Goal: Information Seeking & Learning: Learn about a topic

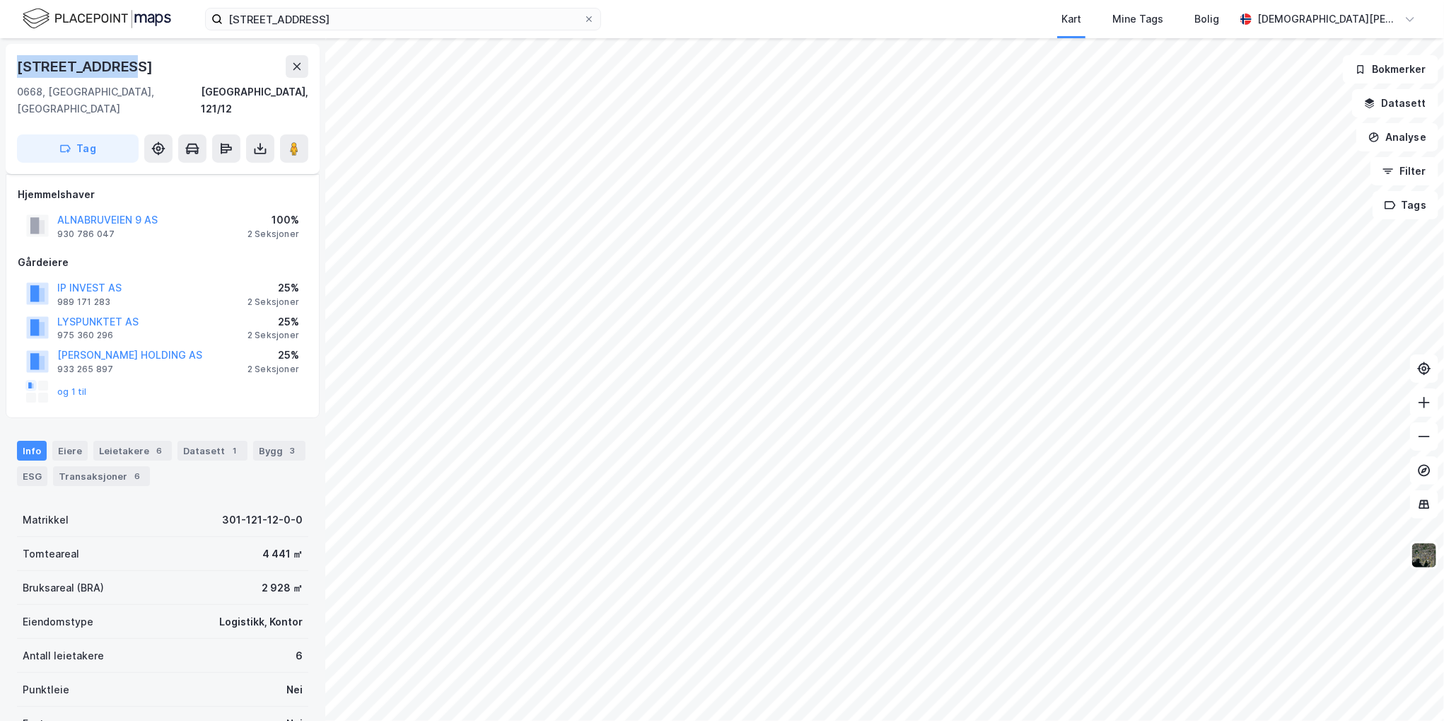
scroll to position [201, 0]
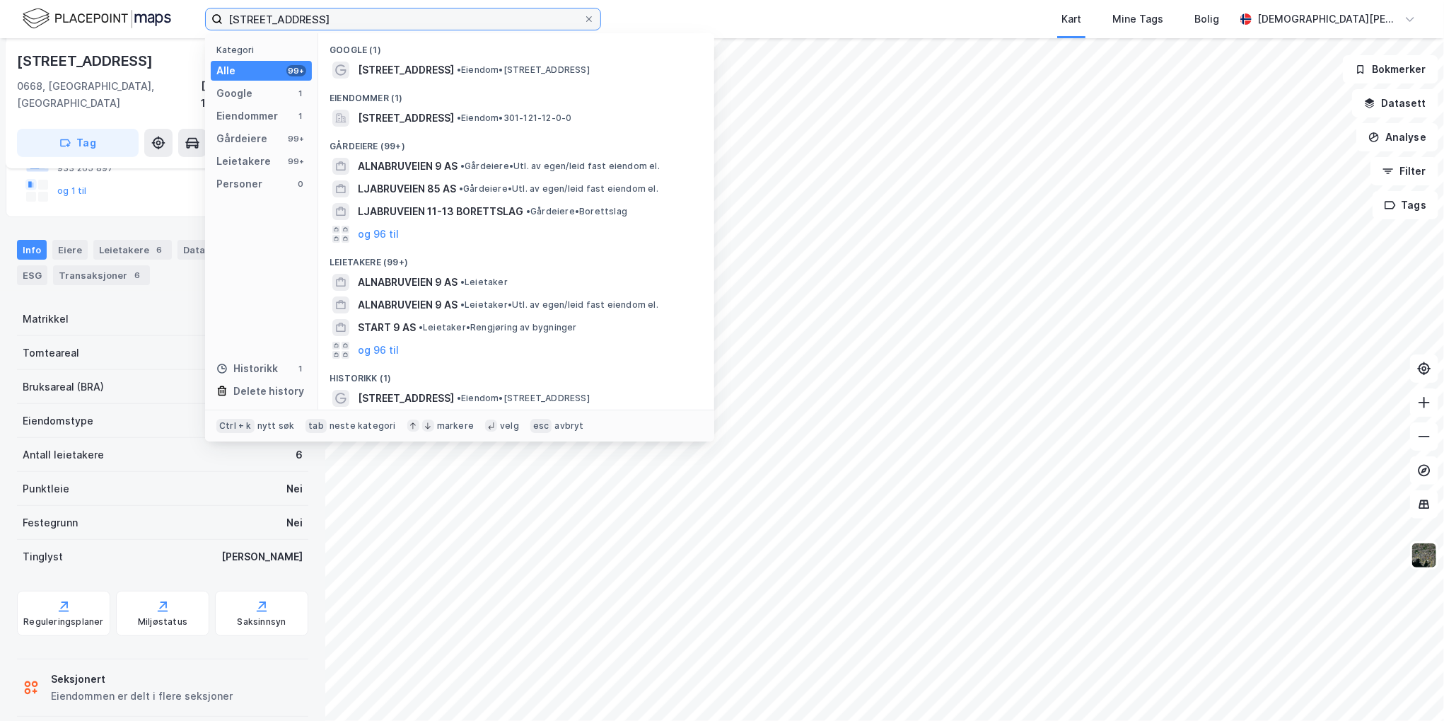
drag, startPoint x: 230, startPoint y: 1, endPoint x: 204, endPoint y: -1, distance: 26.3
click at [204, 0] on html "alnabruveien 9 Kategori Alle 99+ Google 1 Eiendommer 1 Gårdeiere 99+ Leietakere…" at bounding box center [722, 360] width 1444 height 721
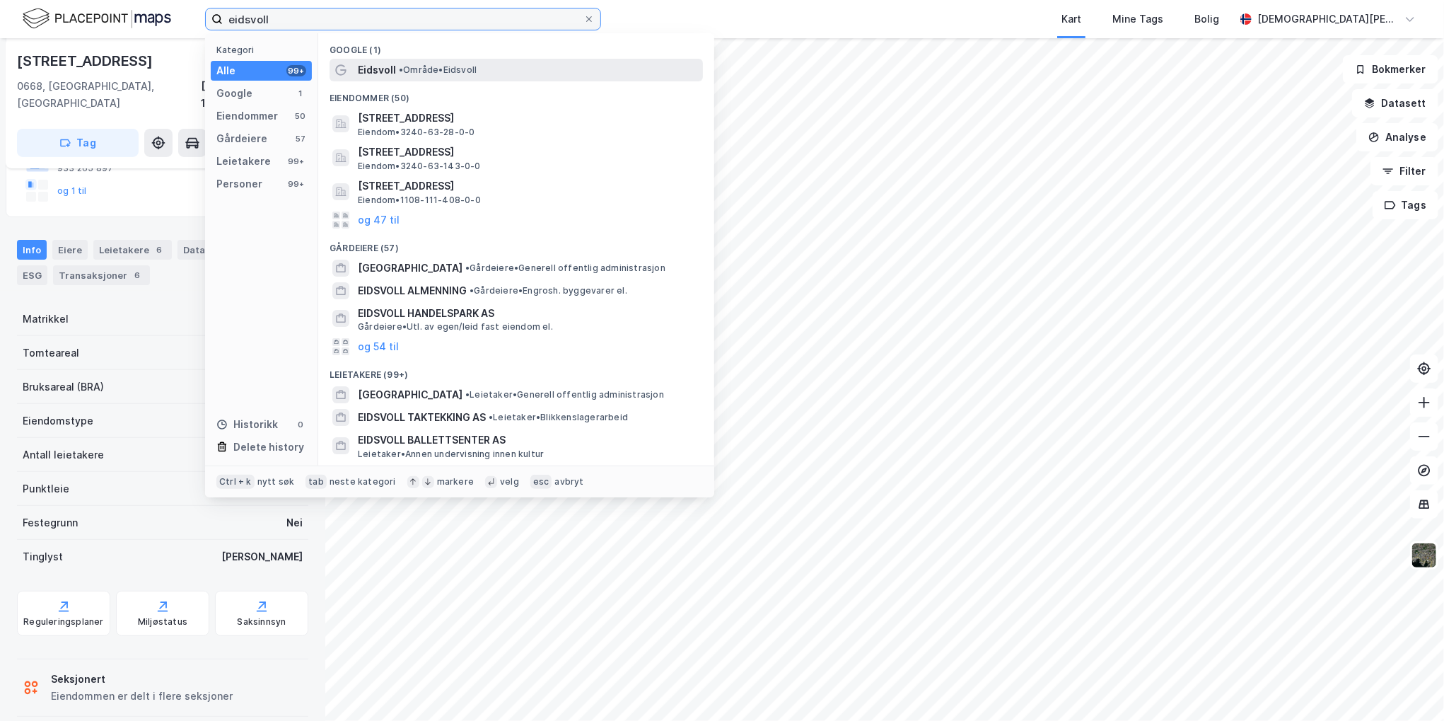
type input "eidsvoll"
click at [412, 69] on span "• Område • [GEOGRAPHIC_DATA]" at bounding box center [438, 69] width 78 height 11
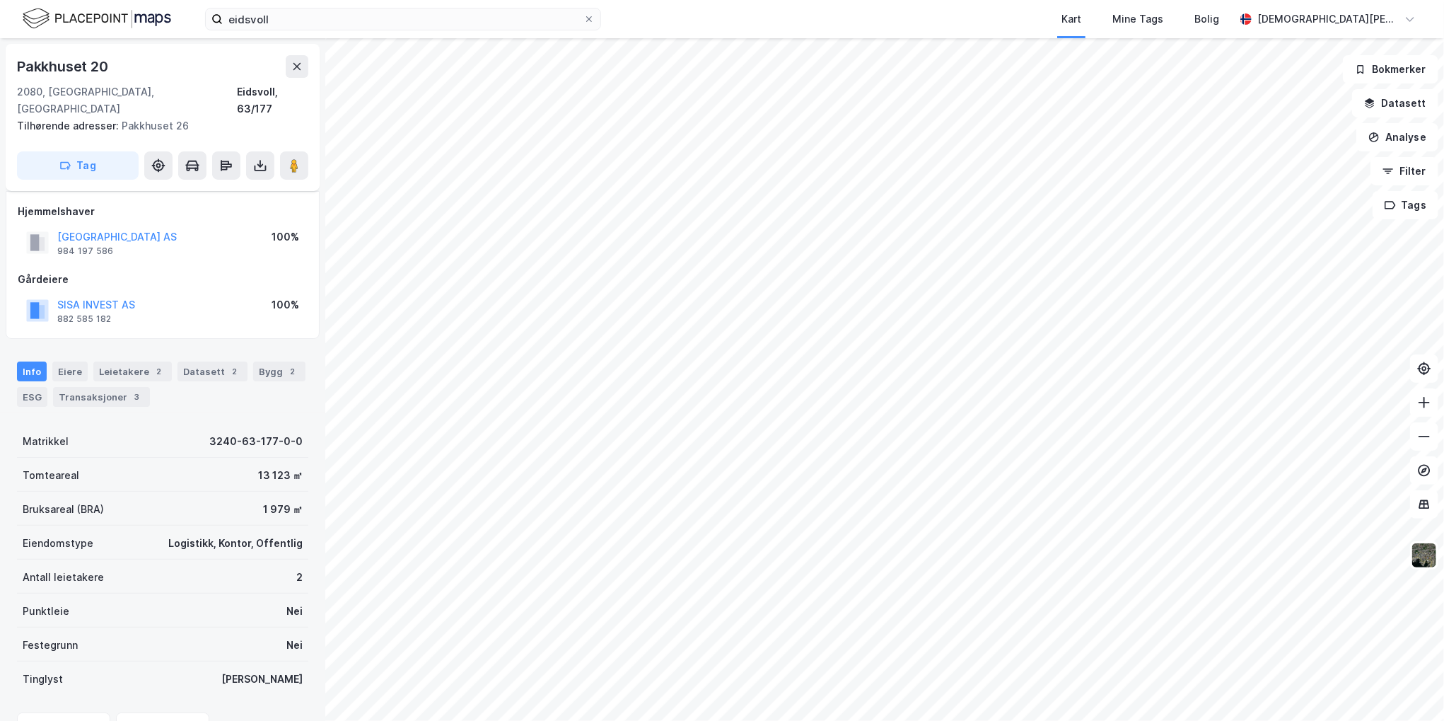
scroll to position [139, 0]
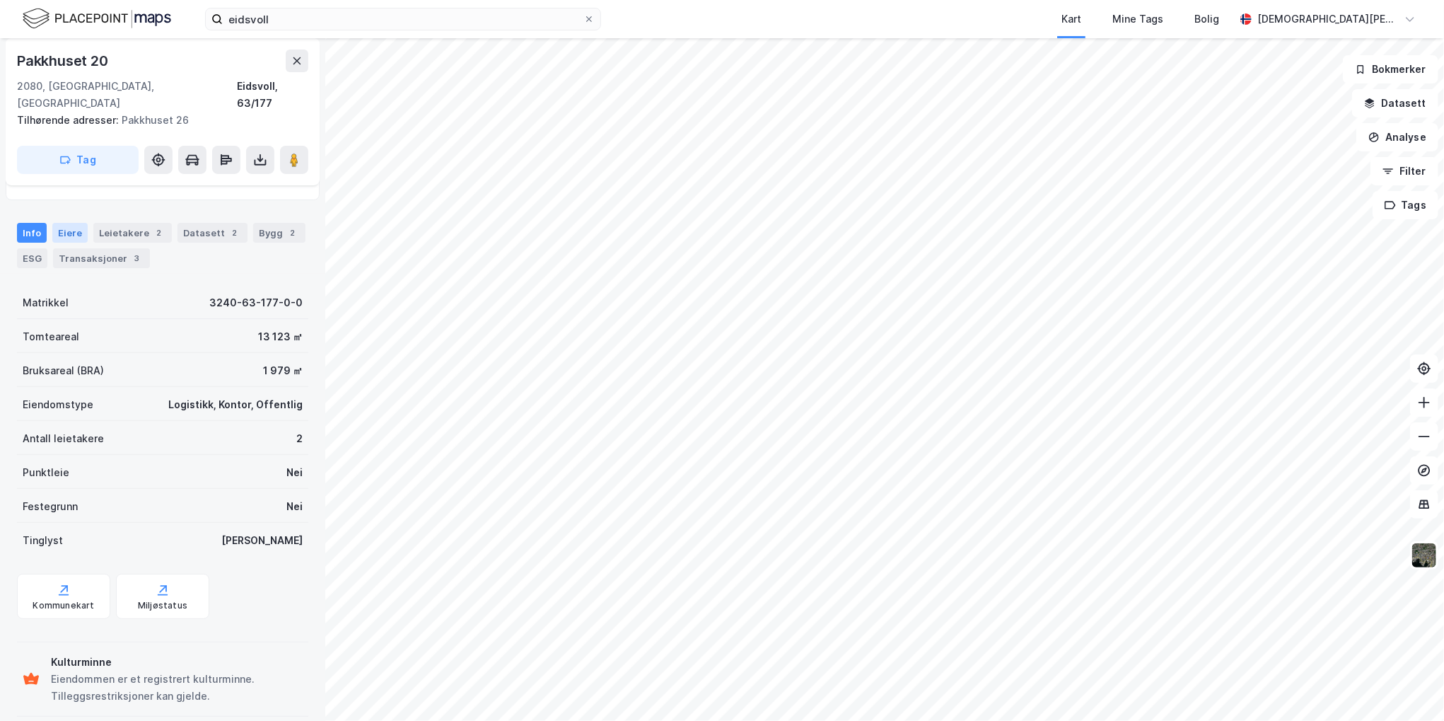
click at [57, 223] on div "Eiere" at bounding box center [69, 233] width 35 height 20
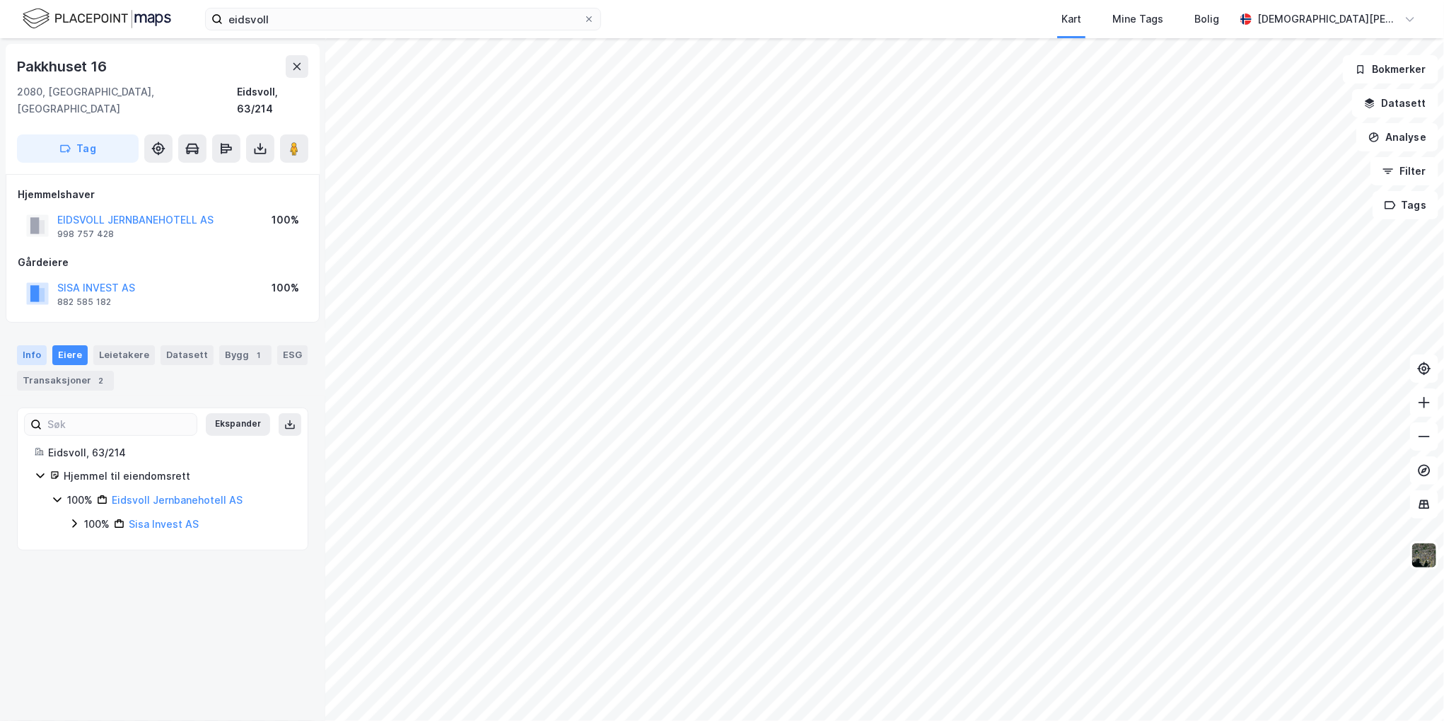
click at [28, 345] on div "Info" at bounding box center [32, 355] width 30 height 20
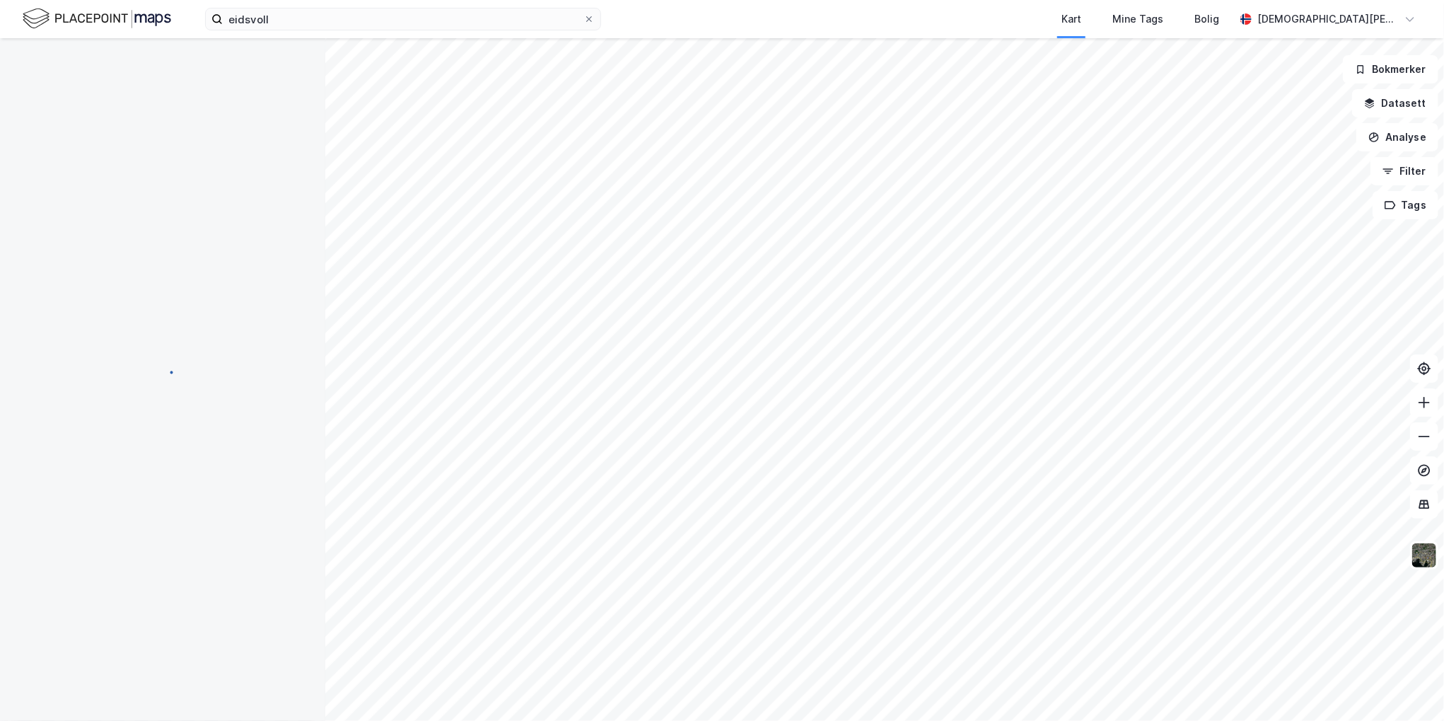
scroll to position [139, 0]
